Goal: Navigation & Orientation: Find specific page/section

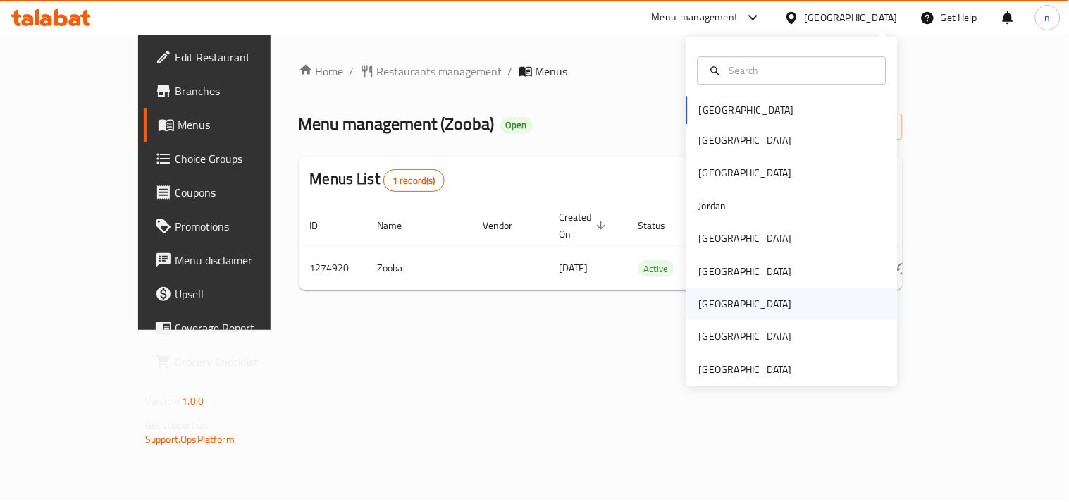
click at [715, 299] on div "[GEOGRAPHIC_DATA]" at bounding box center [746, 303] width 116 height 32
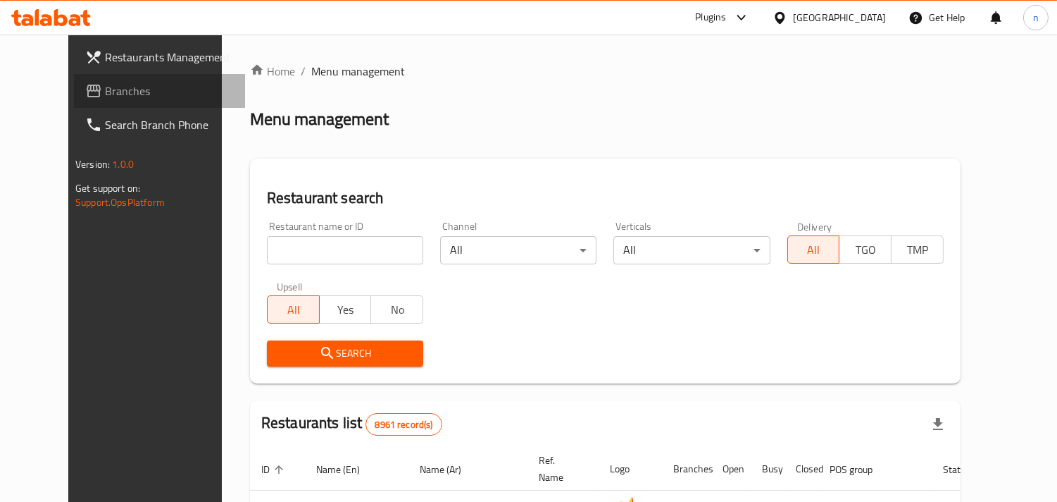
click at [105, 87] on span "Branches" at bounding box center [169, 90] width 129 height 17
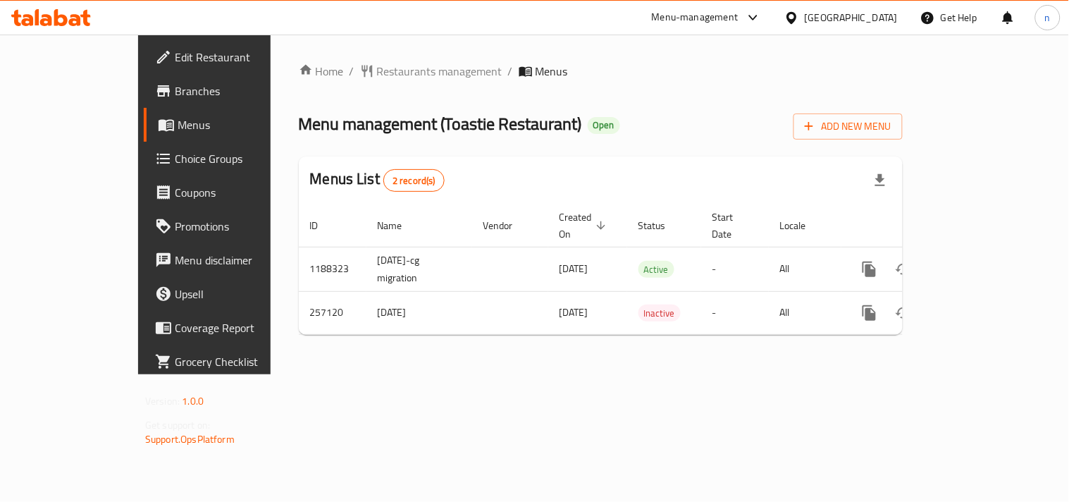
click at [799, 18] on icon at bounding box center [791, 18] width 15 height 15
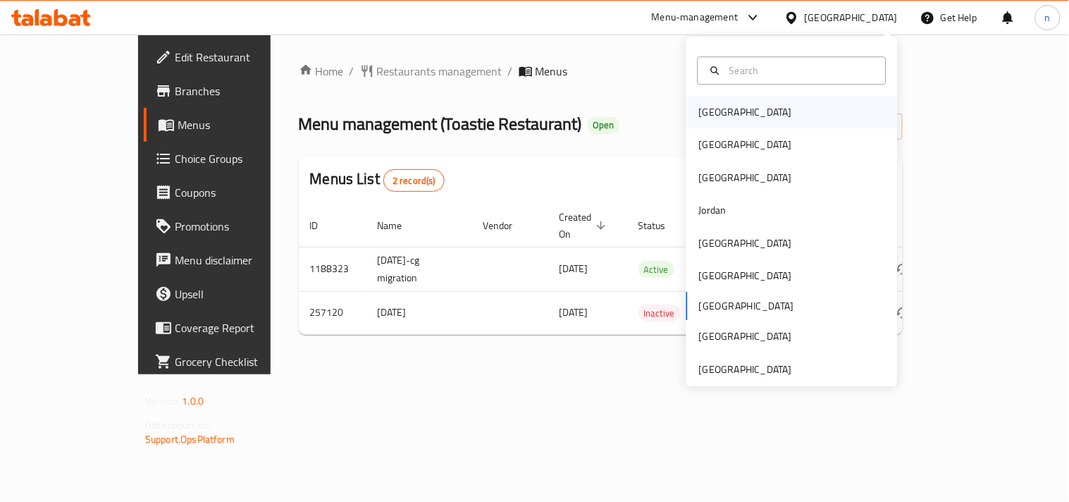
click at [712, 118] on div "[GEOGRAPHIC_DATA]" at bounding box center [745, 111] width 93 height 15
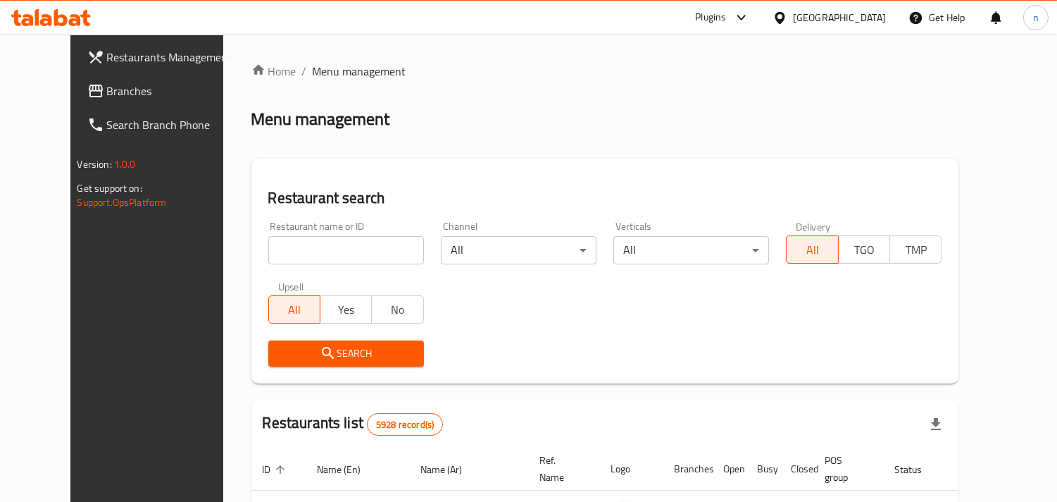
click at [788, 16] on icon at bounding box center [780, 18] width 15 height 15
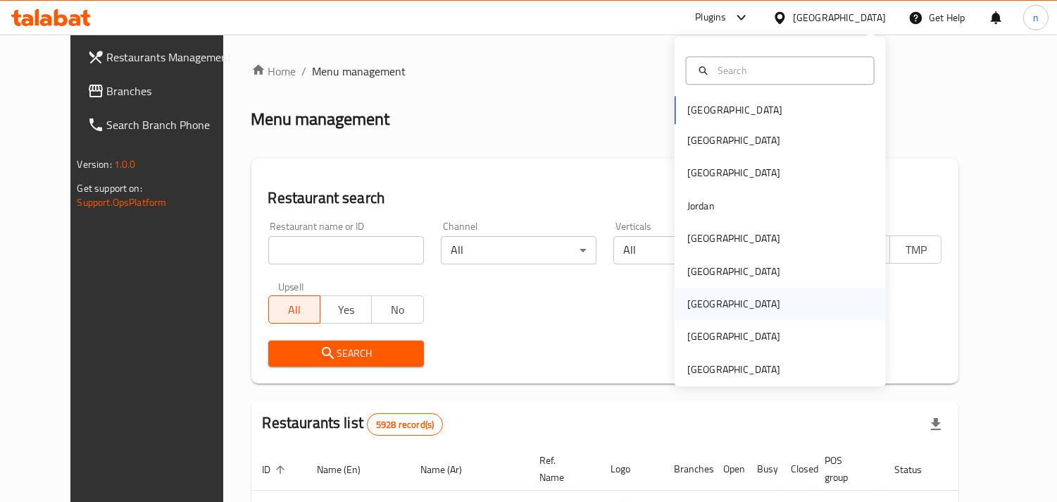
click at [695, 306] on div "[GEOGRAPHIC_DATA]" at bounding box center [734, 303] width 93 height 15
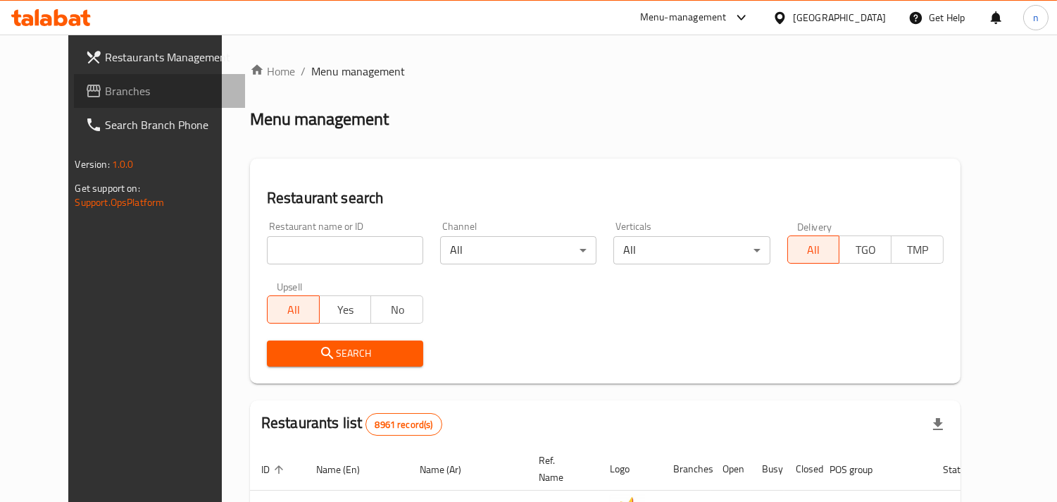
click at [105, 97] on span "Branches" at bounding box center [169, 90] width 129 height 17
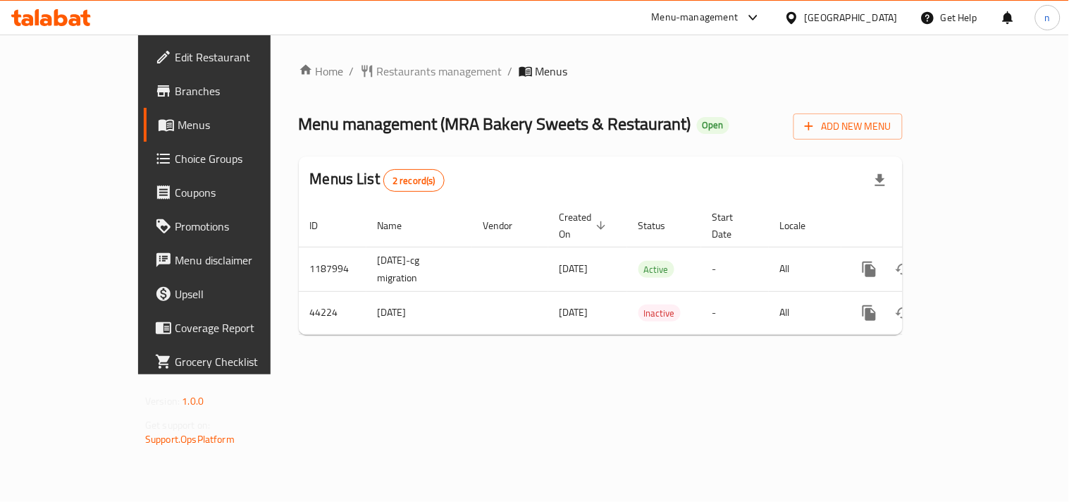
click at [805, 15] on div at bounding box center [794, 17] width 20 height 15
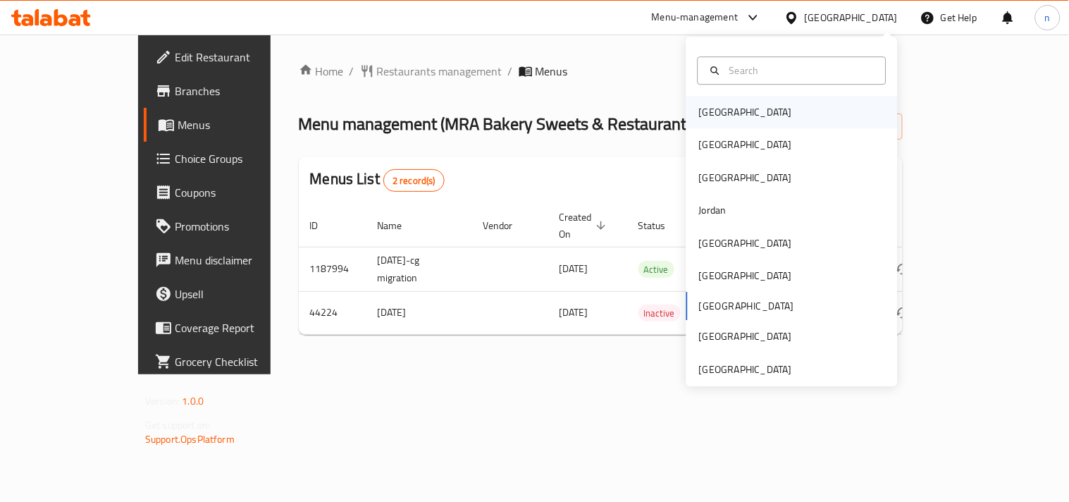
click at [701, 123] on div "[GEOGRAPHIC_DATA]" at bounding box center [746, 112] width 116 height 32
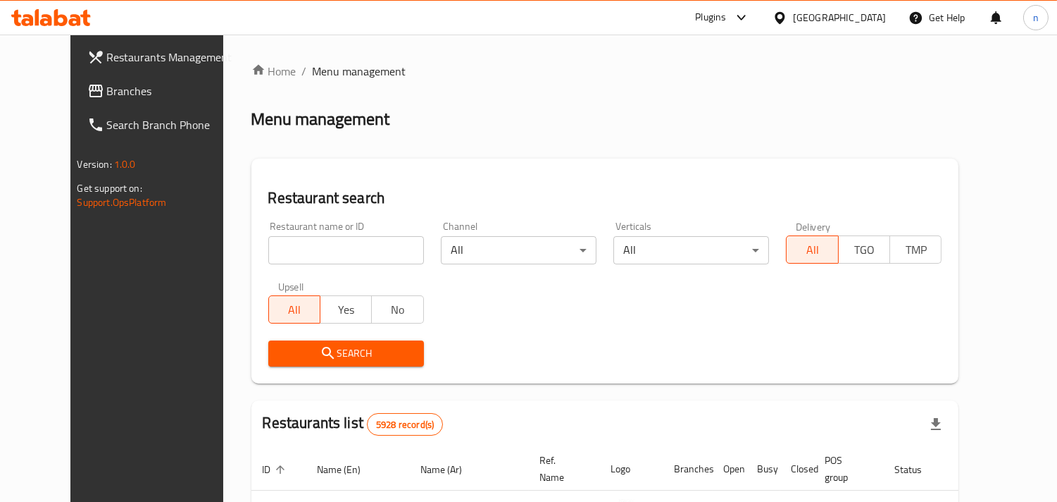
click at [785, 18] on icon at bounding box center [780, 17] width 10 height 12
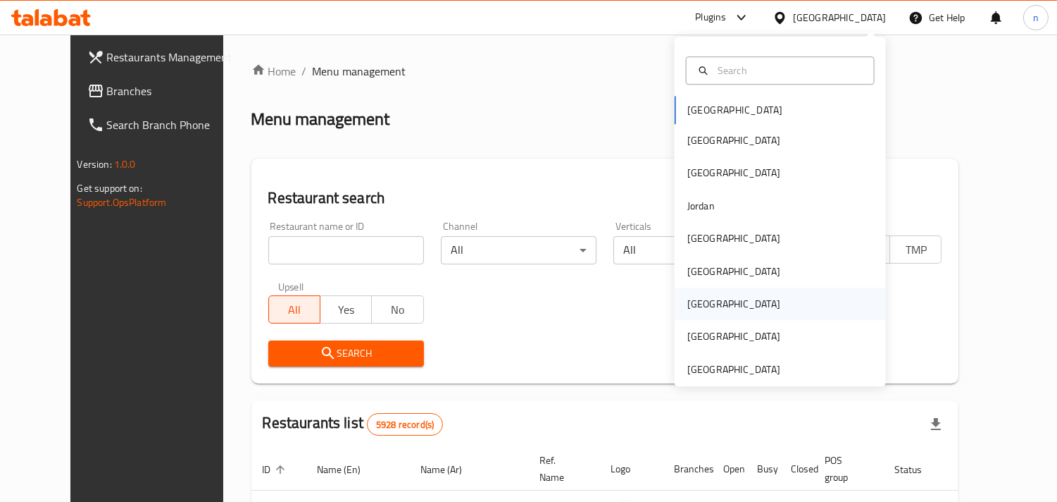
click at [692, 299] on div "[GEOGRAPHIC_DATA]" at bounding box center [734, 303] width 93 height 15
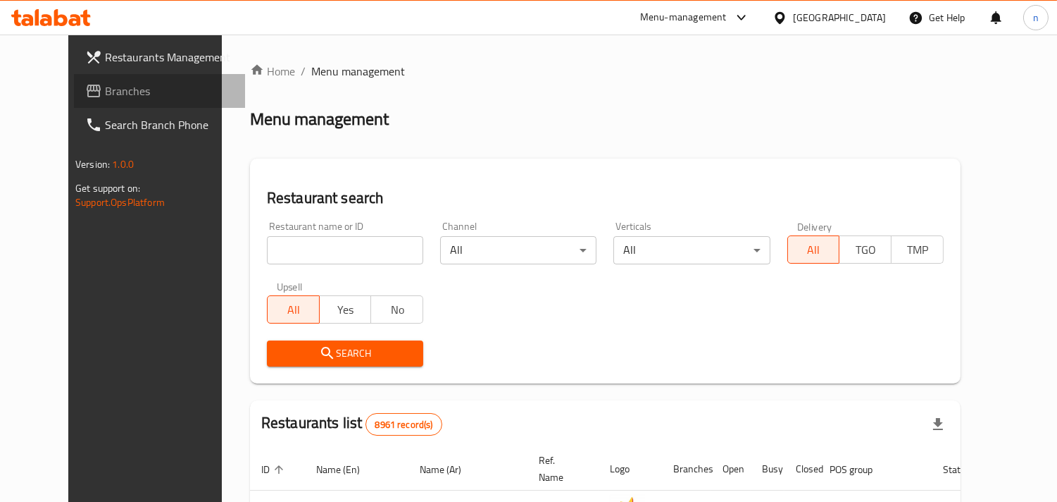
click at [105, 88] on span "Branches" at bounding box center [169, 90] width 129 height 17
